Goal: Task Accomplishment & Management: Manage account settings

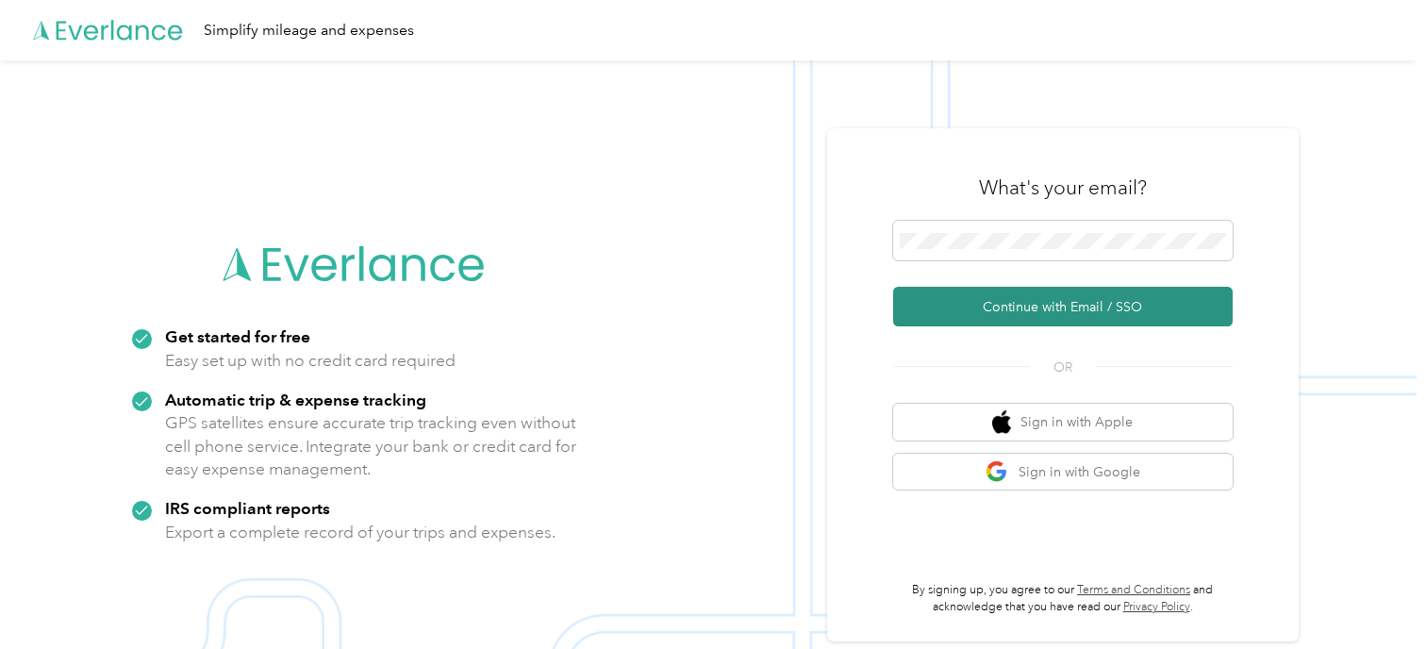
click at [1105, 302] on button "Continue with Email / SSO" at bounding box center [1063, 307] width 340 height 40
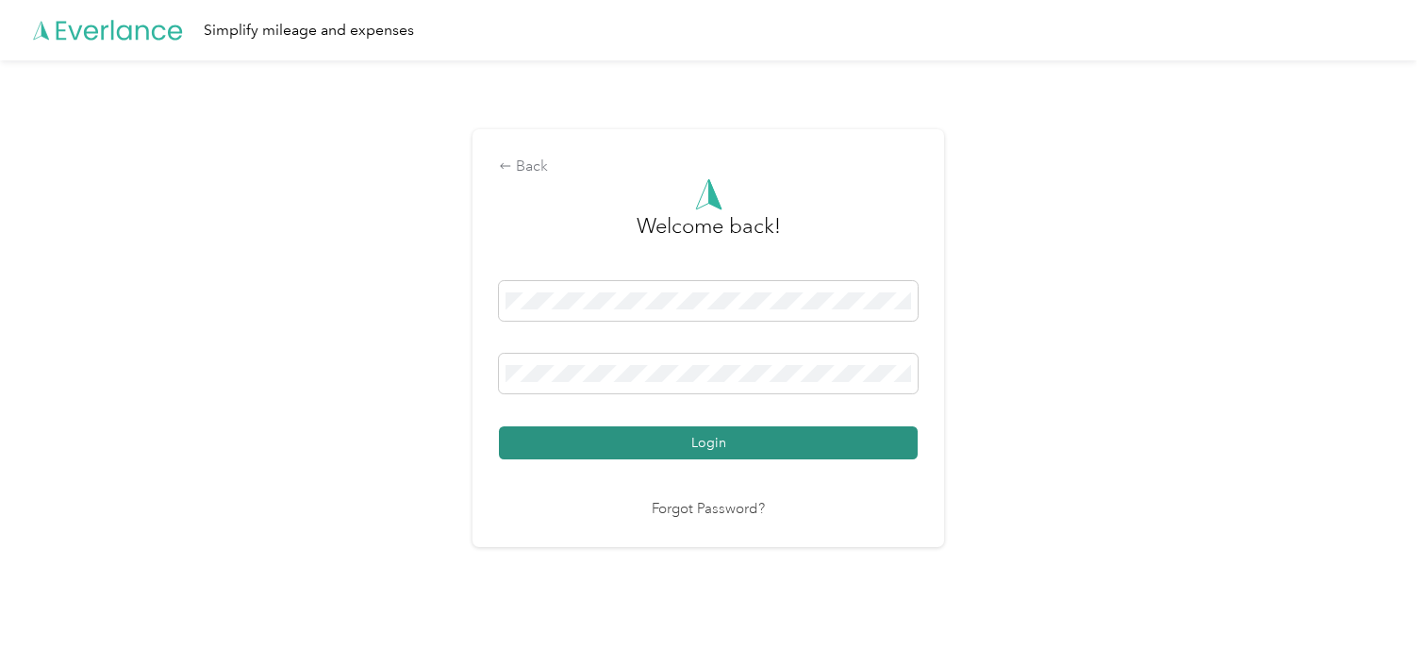
click at [748, 451] on button "Login" at bounding box center [708, 442] width 419 height 33
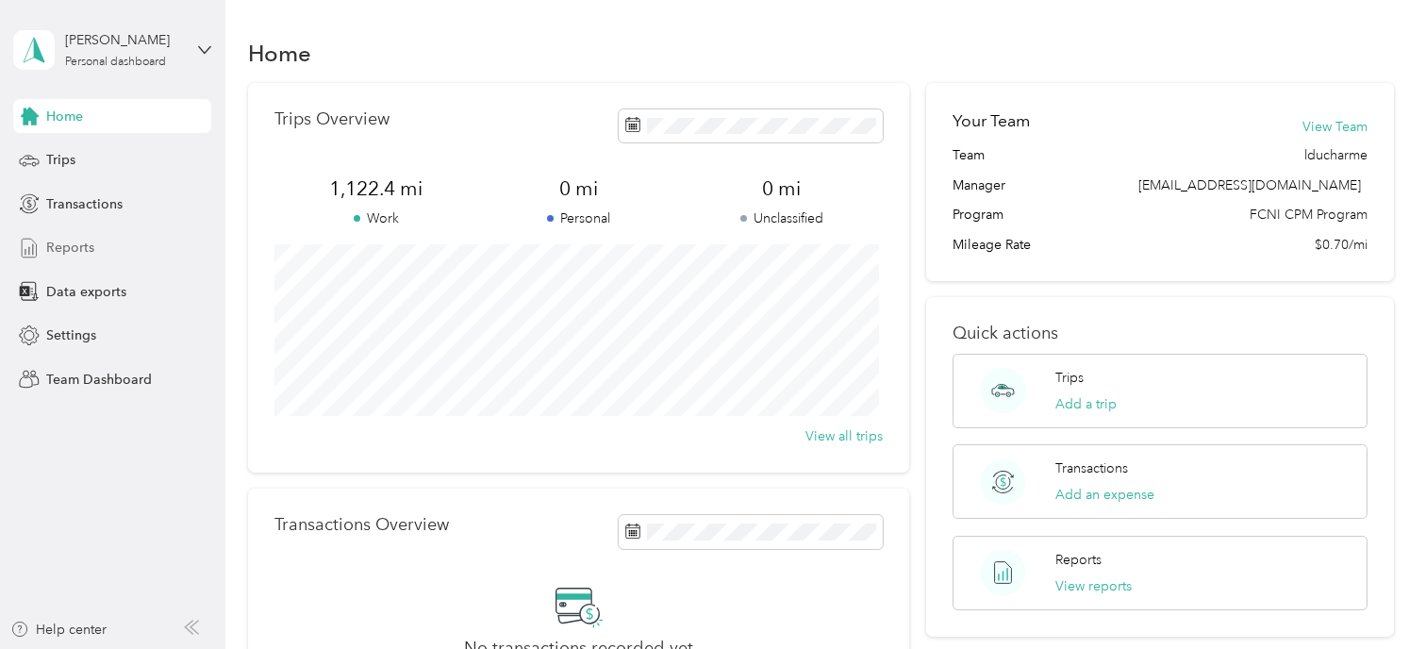
click at [79, 247] on span "Reports" at bounding box center [70, 248] width 48 height 20
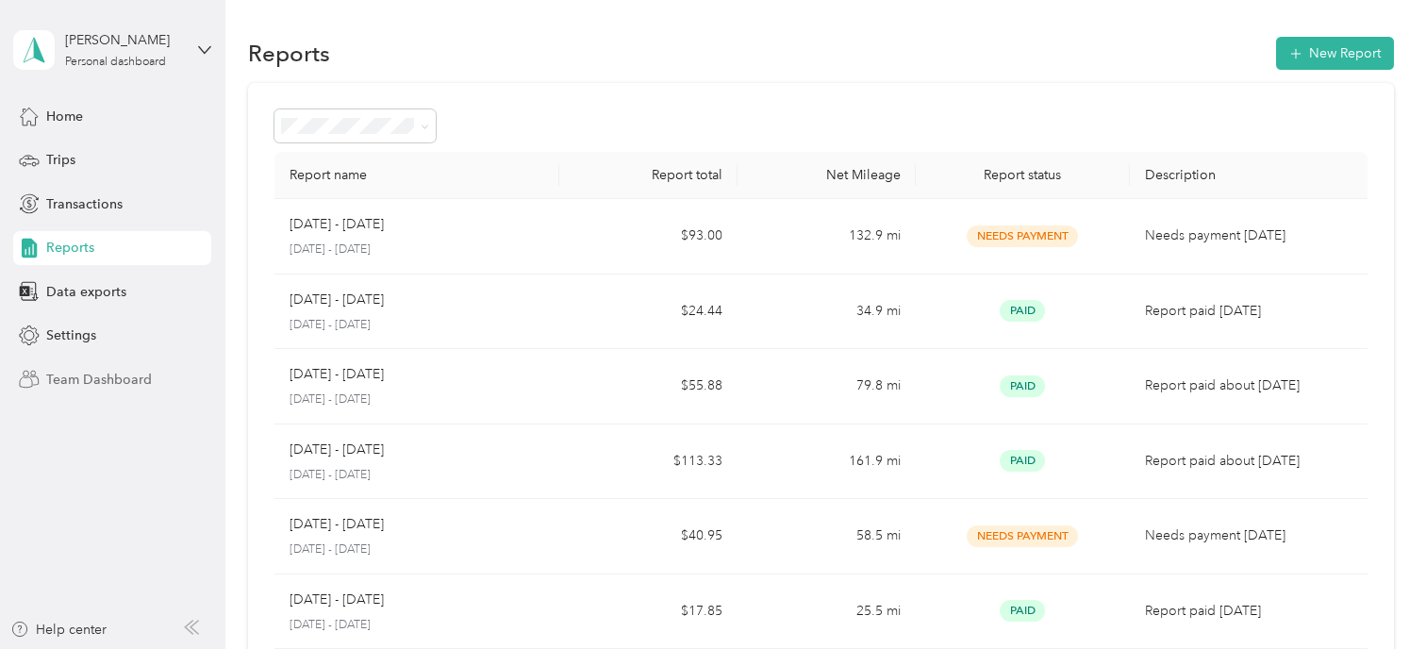
click at [108, 379] on span "Team Dashboard" at bounding box center [99, 380] width 106 height 20
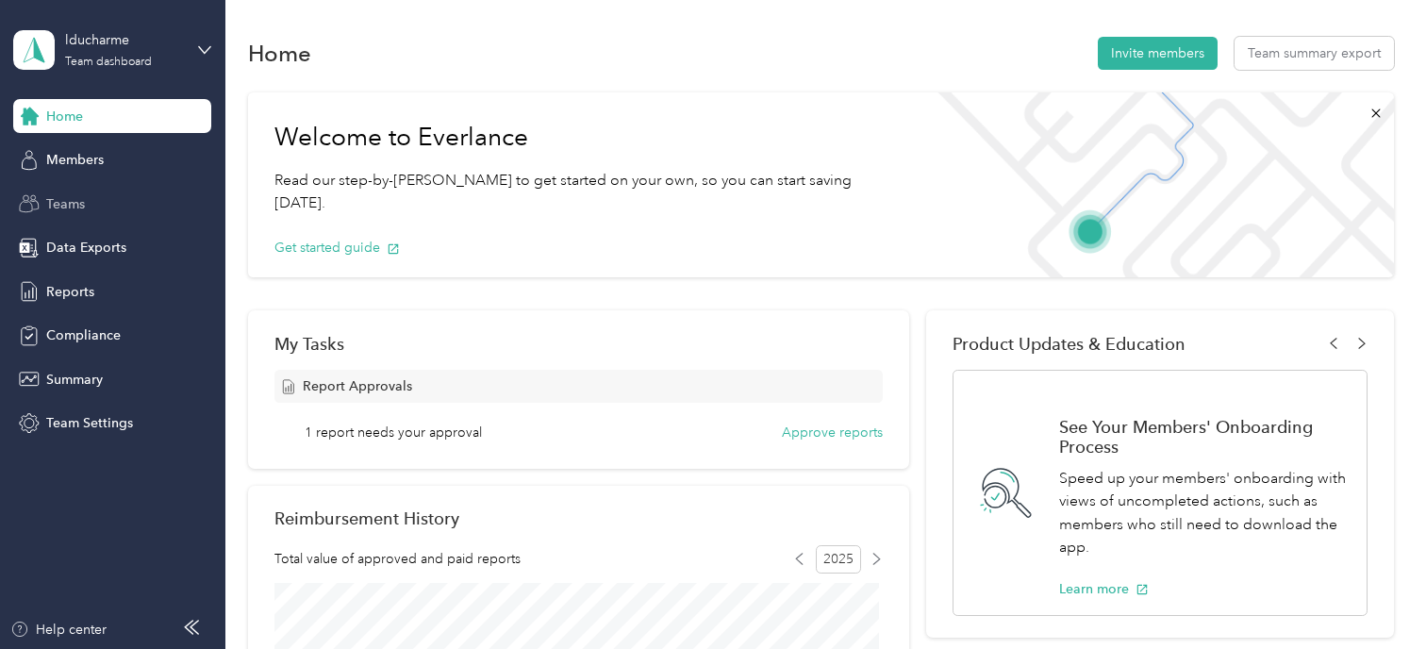
click at [80, 197] on span "Teams" at bounding box center [65, 204] width 39 height 20
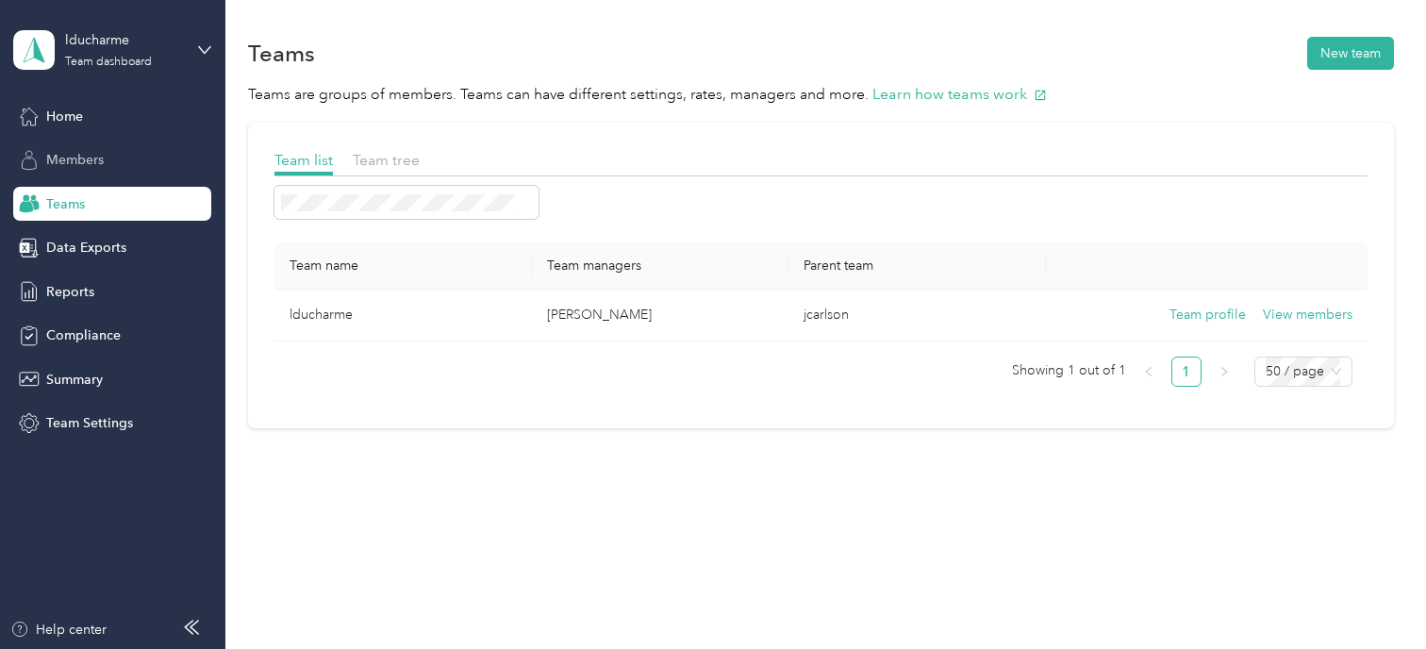
click at [108, 162] on div "Members" at bounding box center [112, 160] width 198 height 34
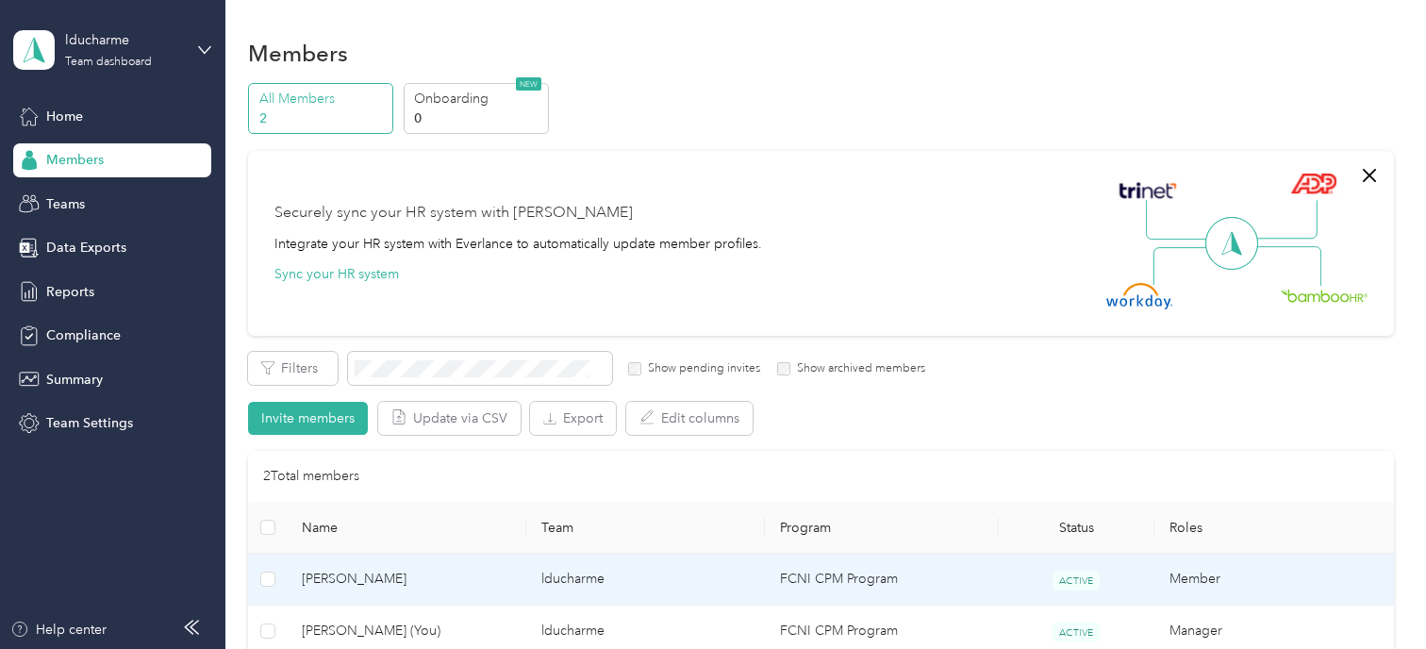
click at [356, 573] on span "[PERSON_NAME]" at bounding box center [406, 579] width 209 height 21
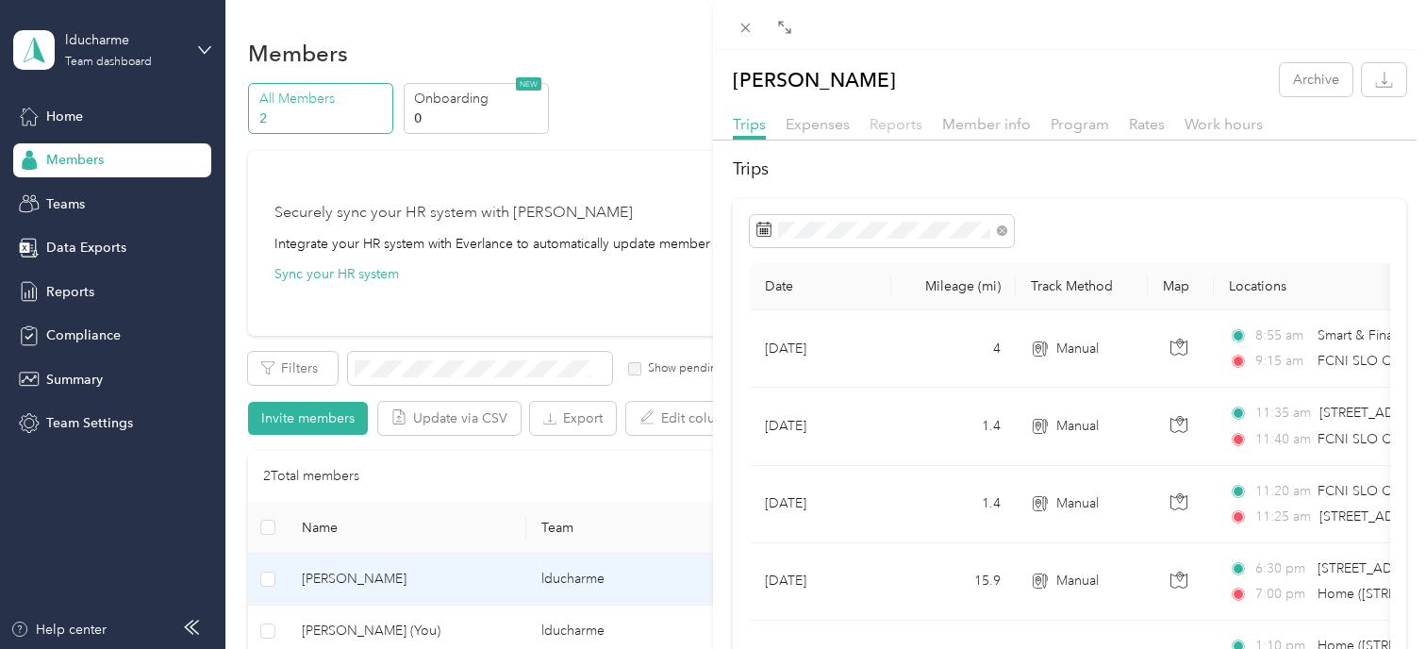
click at [906, 128] on span "Reports" at bounding box center [896, 124] width 53 height 18
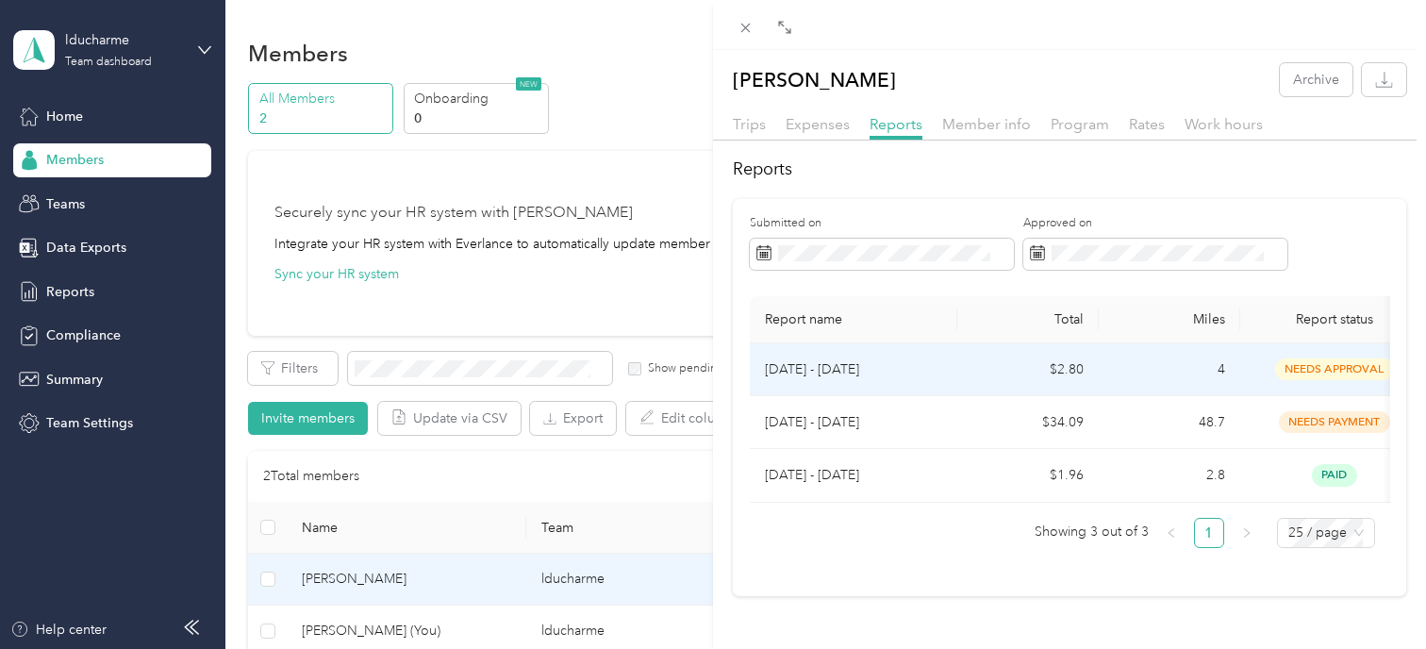
click at [1006, 365] on td "$2.80" at bounding box center [1027, 369] width 141 height 53
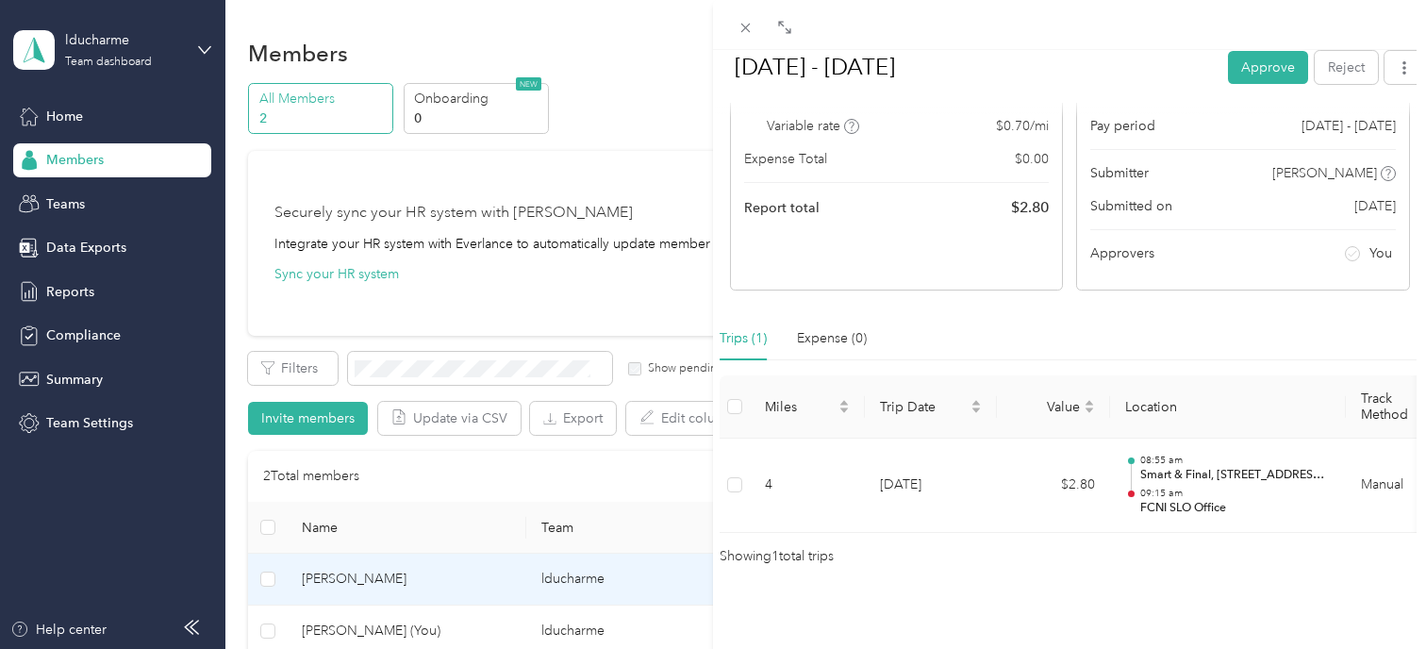
scroll to position [268, 0]
click at [1245, 73] on button "Approve" at bounding box center [1268, 66] width 80 height 33
